Goal: Navigation & Orientation: Find specific page/section

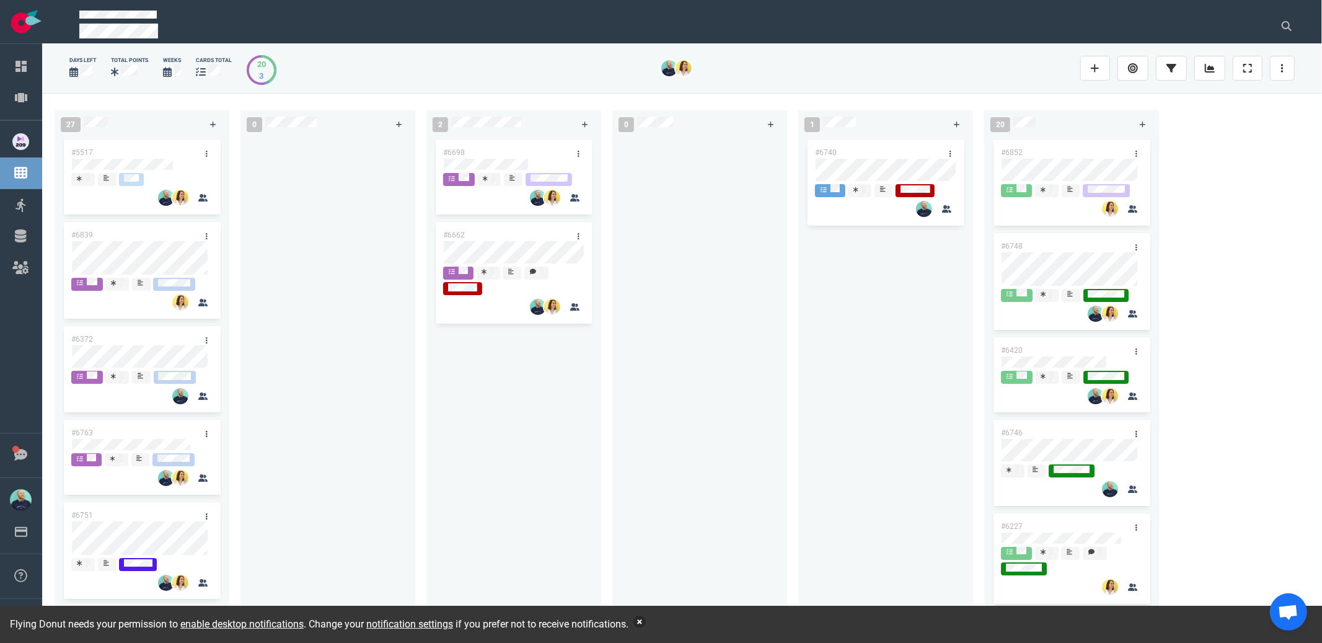
click at [646, 623] on button "button" at bounding box center [639, 621] width 12 height 12
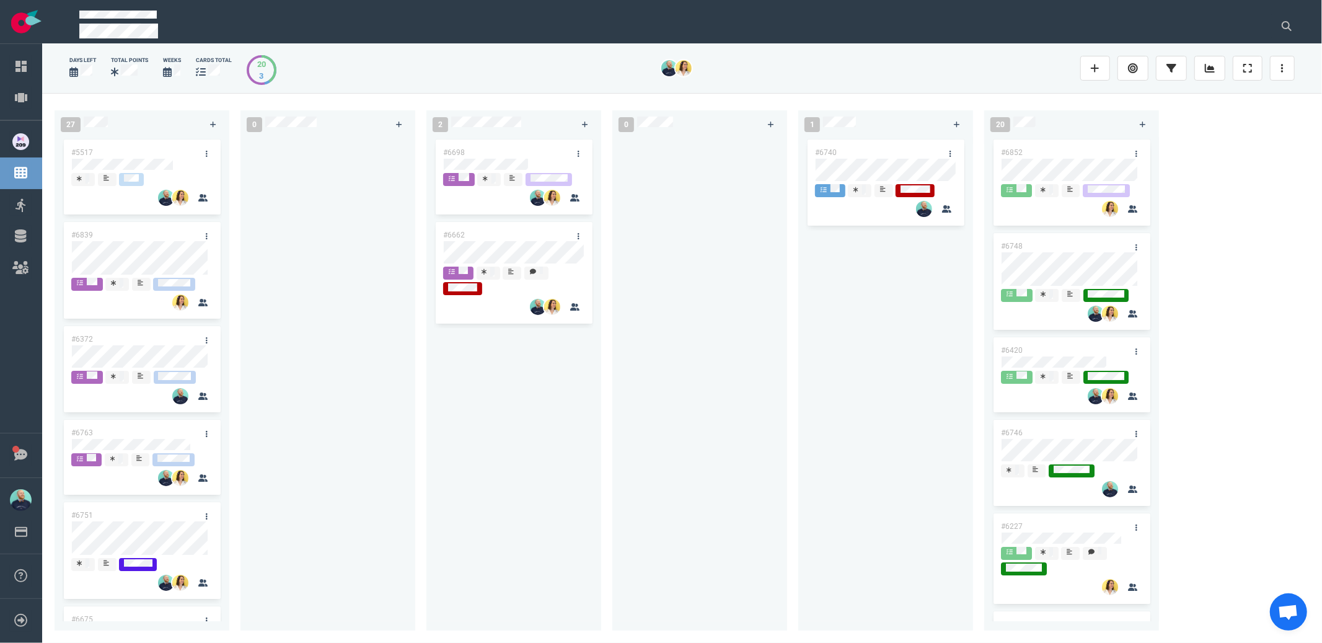
click at [651, 517] on div at bounding box center [700, 376] width 160 height 479
click at [480, 127] on div "2 #6698 #6662" at bounding box center [519, 368] width 186 height 530
click at [674, 316] on div at bounding box center [700, 376] width 160 height 479
click at [667, 472] on div at bounding box center [700, 376] width 160 height 479
click at [595, 387] on div "#6698 #6662" at bounding box center [513, 379] width 175 height 484
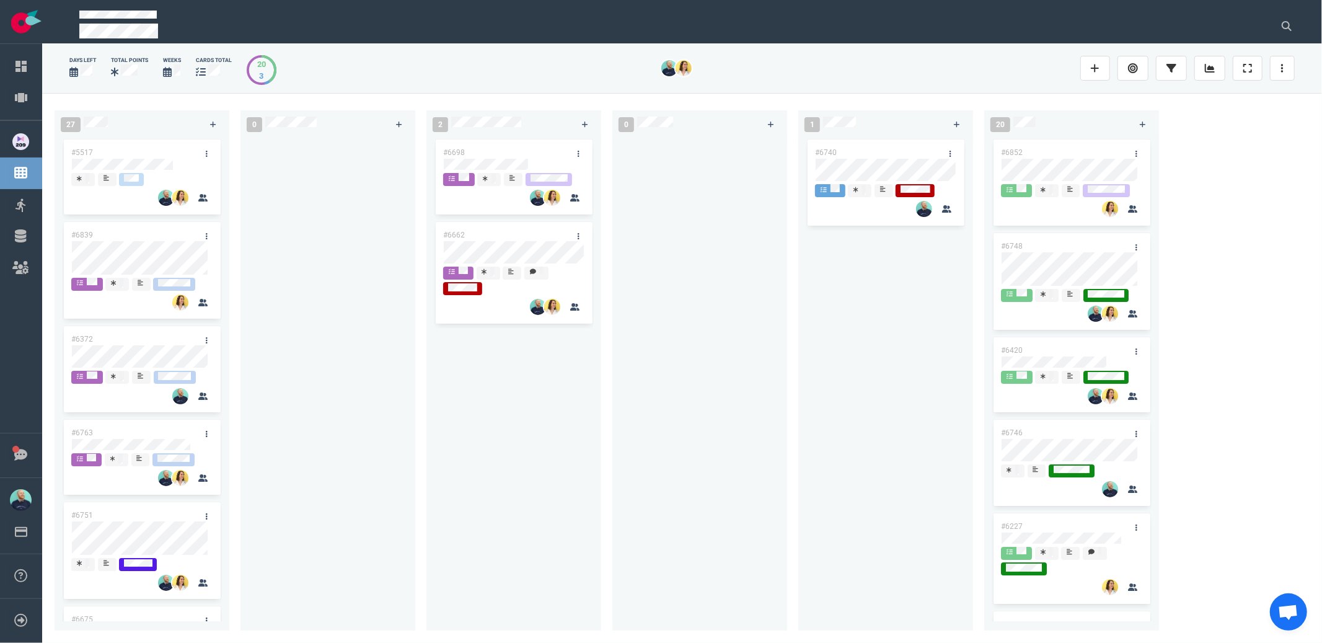
click at [302, 324] on div at bounding box center [328, 376] width 160 height 479
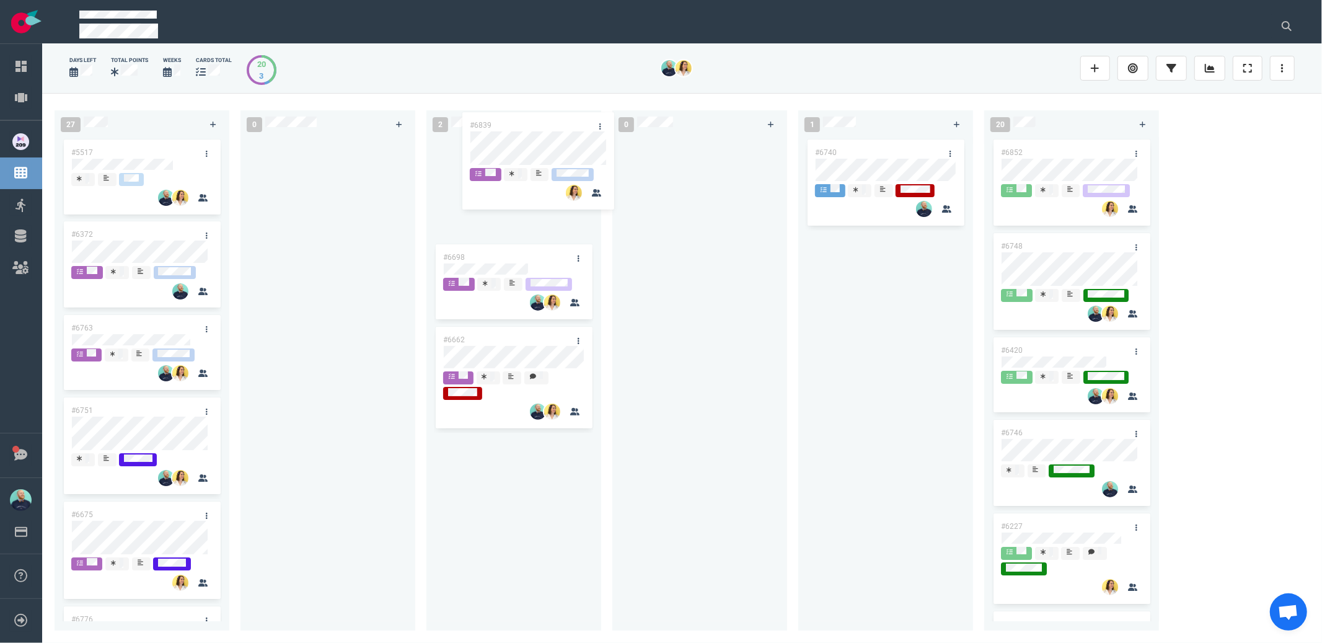
click at [511, 154] on div "27 #5517 #6839 #6372 #6763 #6751 #6675 #6776 #6728 #6726 #6709 #6500 #6252 #667…" at bounding box center [682, 367] width 1280 height 549
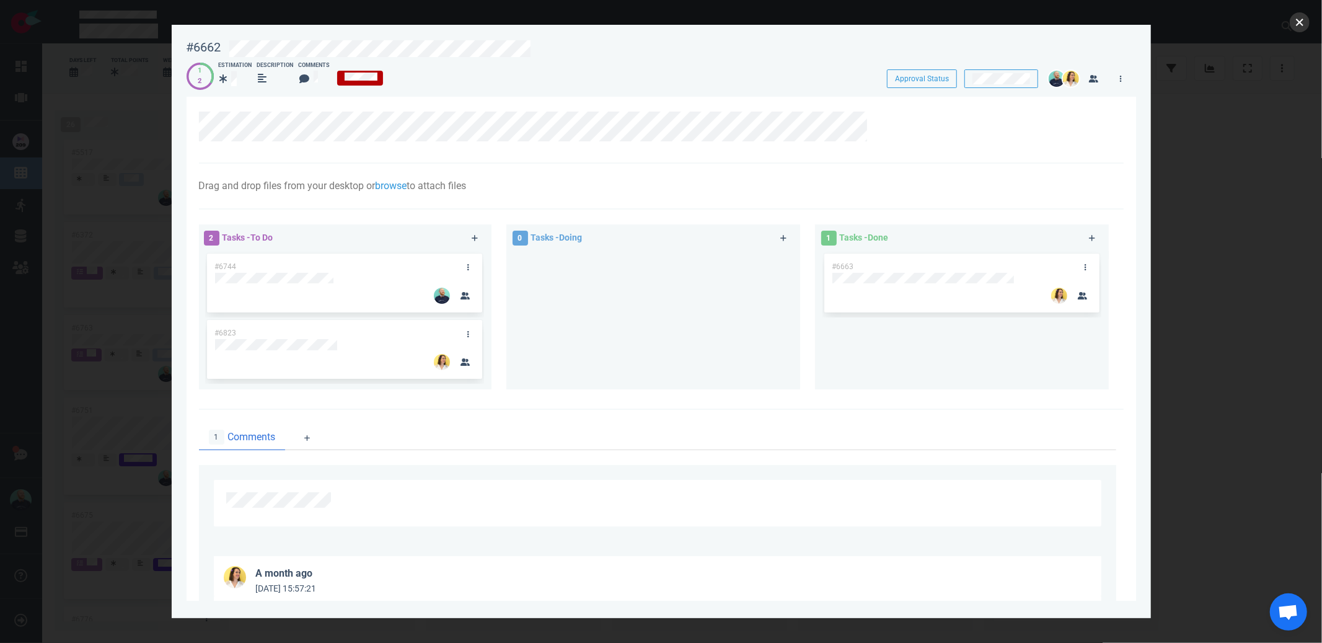
click at [1303, 22] on button "close" at bounding box center [1300, 22] width 20 height 20
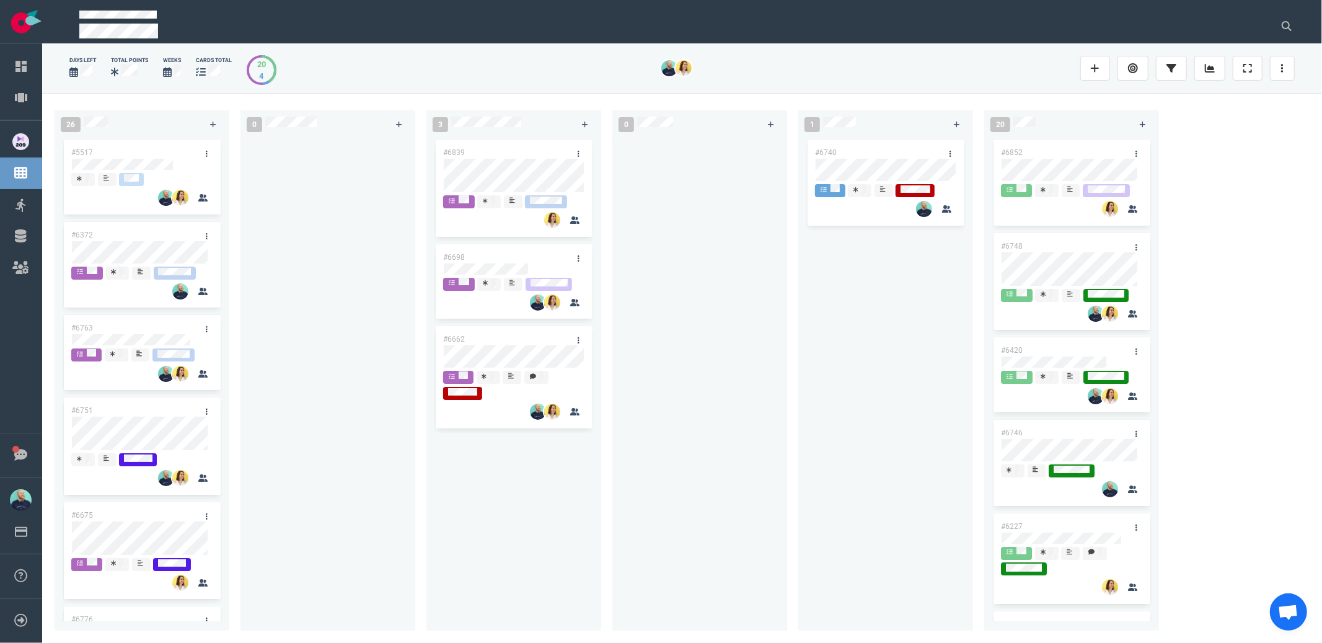
click at [691, 506] on div at bounding box center [700, 376] width 160 height 479
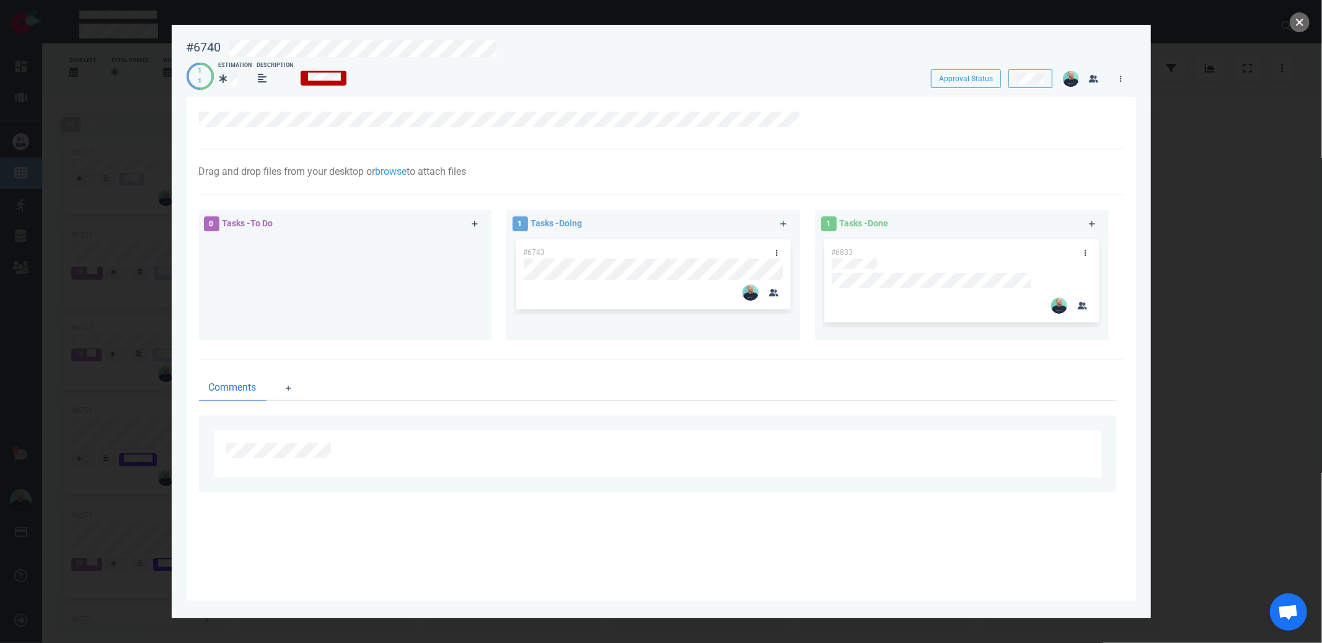
click at [1304, 24] on button "close" at bounding box center [1300, 22] width 20 height 20
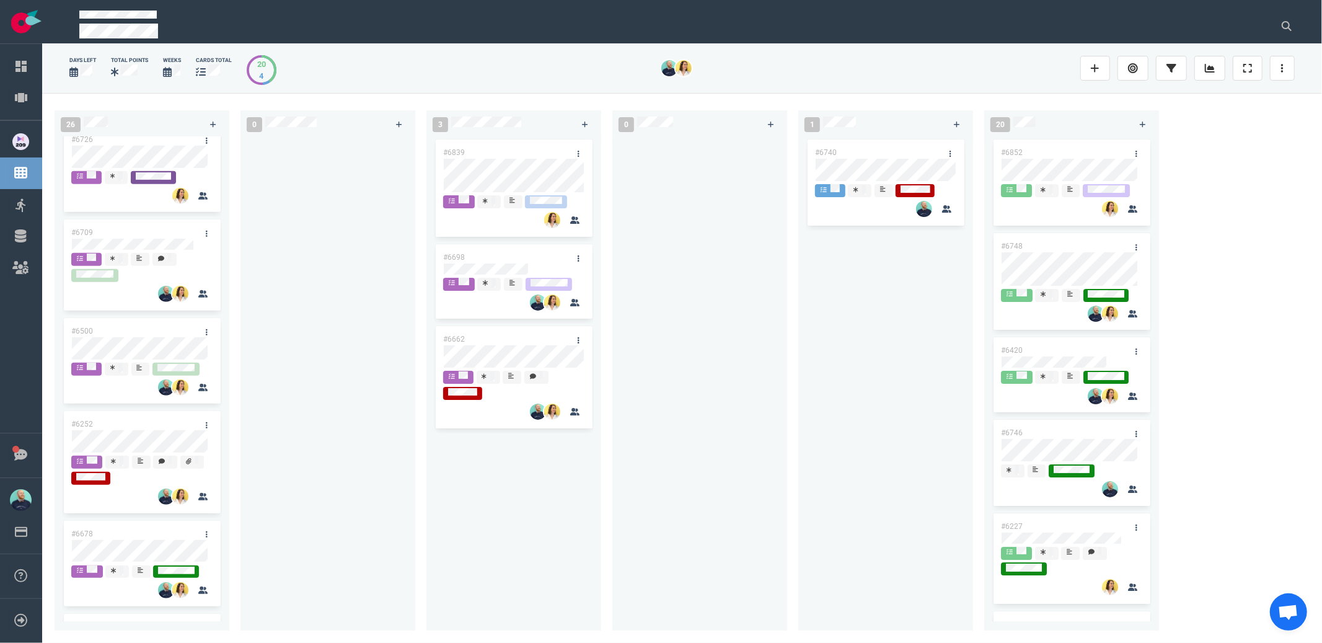
scroll to position [698, 0]
